Goal: Information Seeking & Learning: Learn about a topic

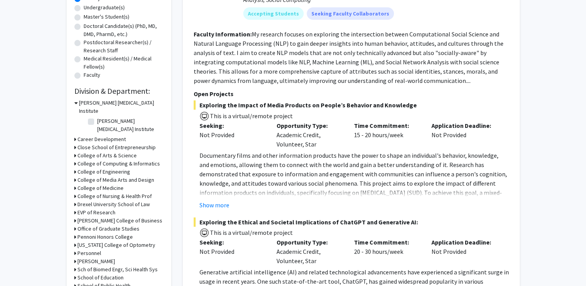
scroll to position [78, 0]
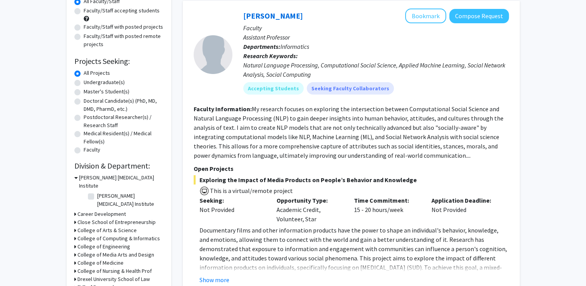
click at [81, 174] on h3 "[PERSON_NAME] [MEDICAL_DATA] Institute" at bounding box center [121, 182] width 85 height 16
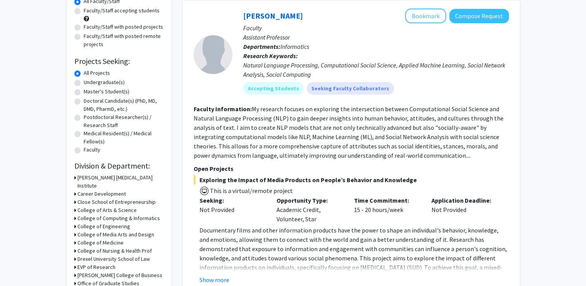
click at [93, 83] on label "Undergraduate(s)" at bounding box center [104, 82] width 41 height 8
click at [89, 83] on input "Undergraduate(s)" at bounding box center [86, 80] width 5 height 5
radio input "true"
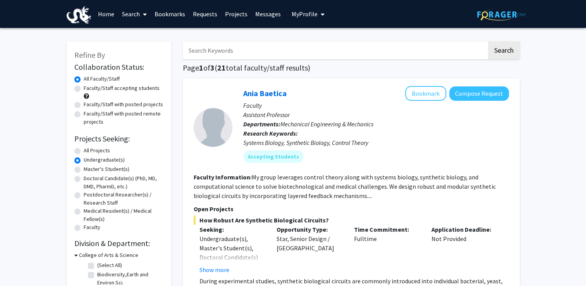
click at [85, 150] on label "All Projects" at bounding box center [97, 151] width 26 height 8
click at [85, 150] on input "All Projects" at bounding box center [86, 149] width 5 height 5
radio input "true"
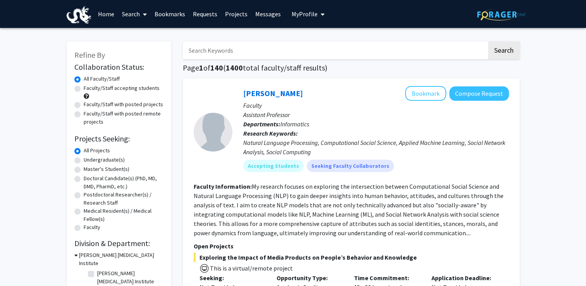
click at [81, 160] on div "Undergraduate(s)" at bounding box center [118, 160] width 89 height 9
click at [84, 160] on label "Undergraduate(s)" at bounding box center [104, 160] width 41 height 8
click at [84, 160] on input "Undergraduate(s)" at bounding box center [86, 158] width 5 height 5
radio input "true"
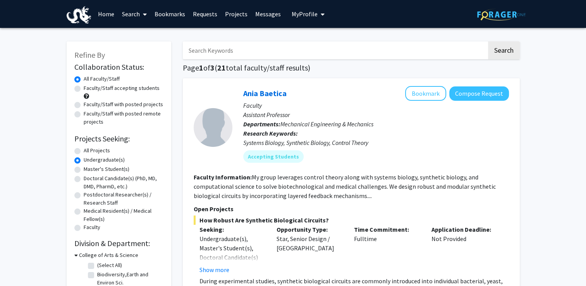
click at [77, 85] on div "Faculty/Staff accepting students" at bounding box center [118, 92] width 89 height 16
click at [84, 87] on label "Faculty/Staff accepting students" at bounding box center [122, 88] width 76 height 8
click at [84, 87] on input "Faculty/Staff accepting students" at bounding box center [86, 86] width 5 height 5
radio input "true"
click at [233, 44] on input "Search Keywords" at bounding box center [335, 50] width 304 height 18
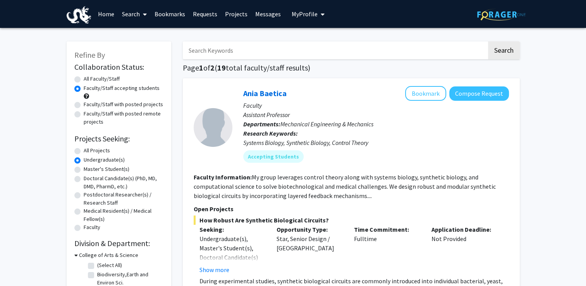
click at [210, 11] on link "Requests" at bounding box center [205, 13] width 32 height 27
